Goal: Information Seeking & Learning: Learn about a topic

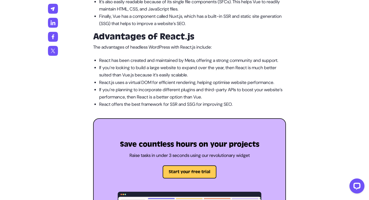
scroll to position [579, 0]
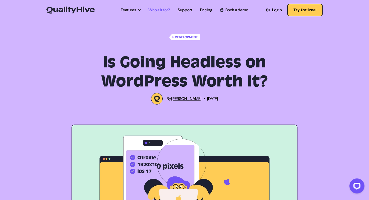
click at [157, 10] on link "Who's it for?" at bounding box center [159, 10] width 22 height 6
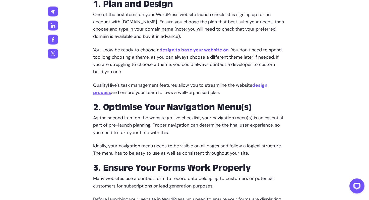
scroll to position [465, 0]
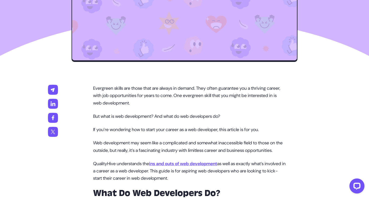
scroll to position [261, 0]
